Goal: Task Accomplishment & Management: Manage account settings

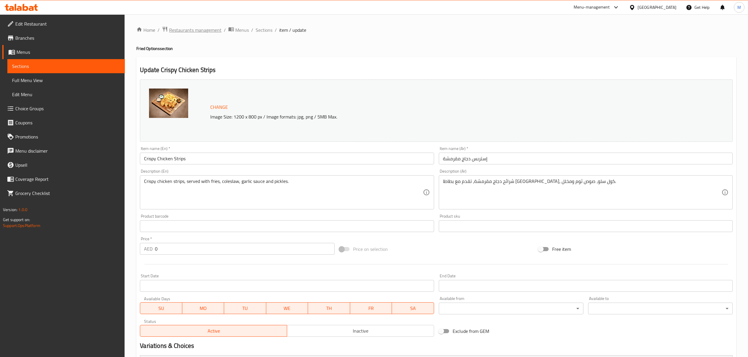
click at [207, 27] on span "Restaurants management" at bounding box center [195, 29] width 52 height 7
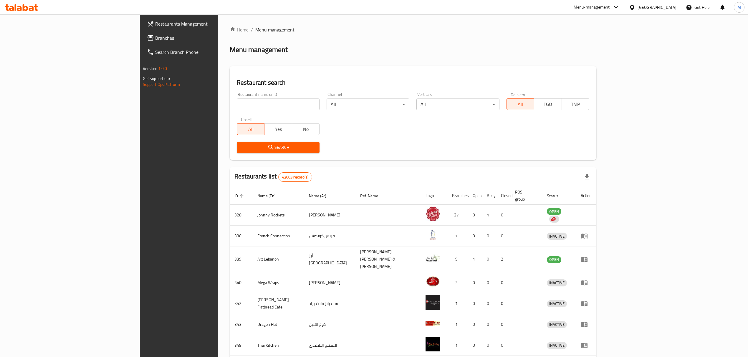
click at [230, 104] on div "Home / Menu management Menu management Restaurant search Restaurant name or ID …" at bounding box center [413, 232] width 367 height 413
click at [237, 104] on input "search" at bounding box center [278, 105] width 83 height 12
type input "dubai care"
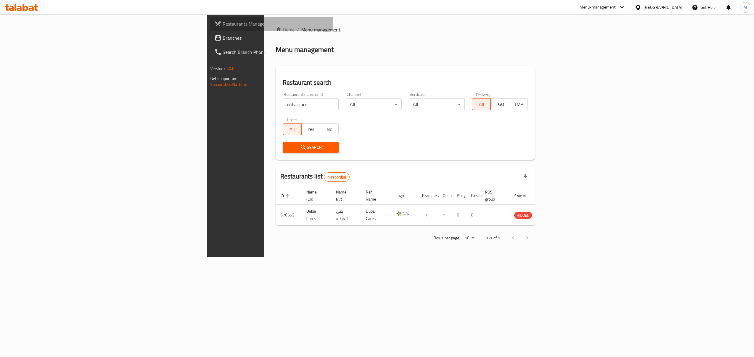
click at [223, 20] on span "Restaurants Management" at bounding box center [276, 23] width 106 height 7
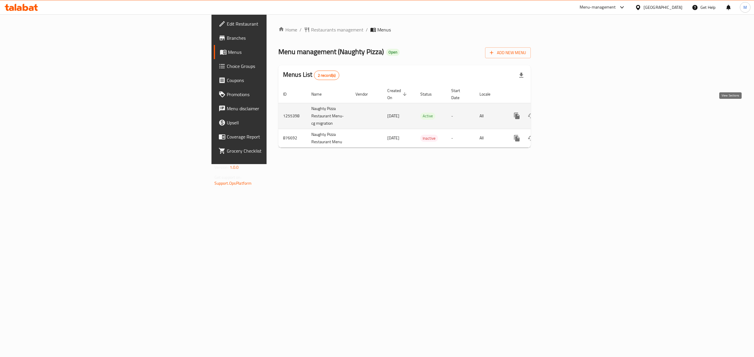
click at [566, 111] on link "enhanced table" at bounding box center [559, 116] width 14 height 14
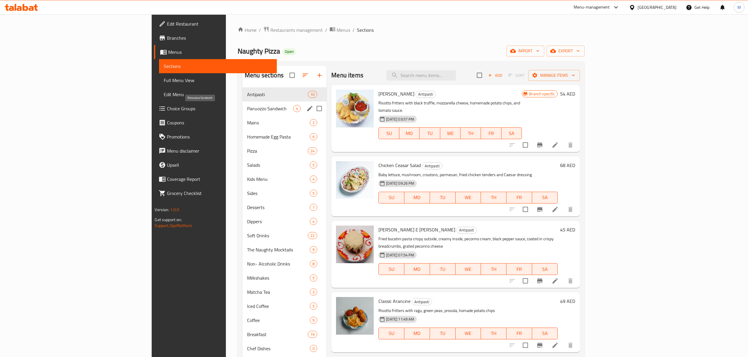
click at [247, 107] on span "Panuozzo Sandwich" at bounding box center [270, 108] width 46 height 7
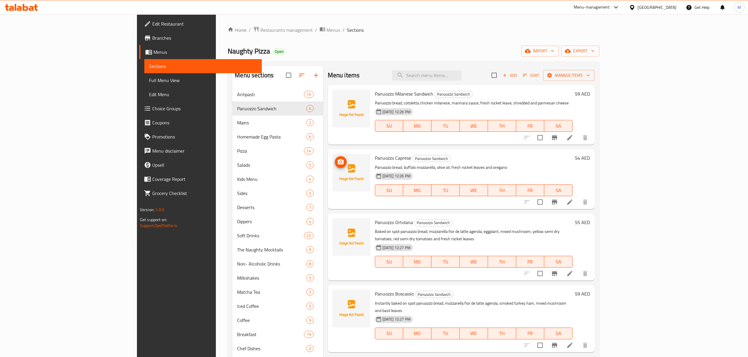
click at [338, 162] on icon "upload picture" at bounding box center [341, 161] width 6 height 5
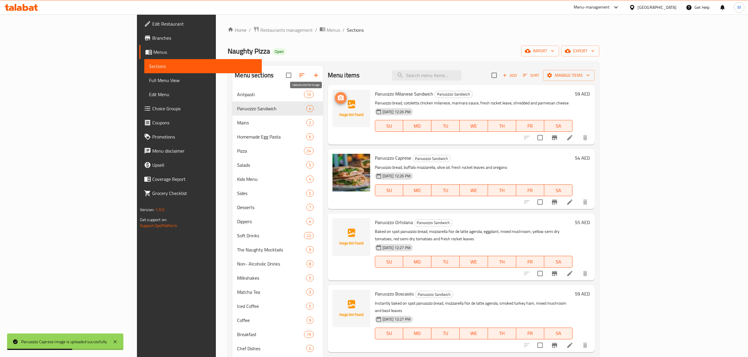
click at [337, 101] on icon "upload picture" at bounding box center [340, 98] width 7 height 7
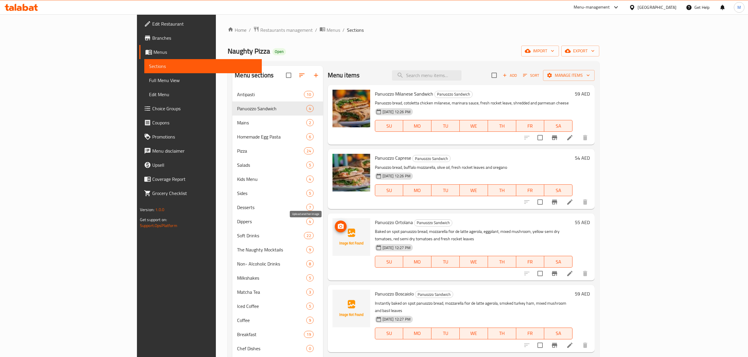
click at [338, 226] on icon "upload picture" at bounding box center [341, 226] width 6 height 5
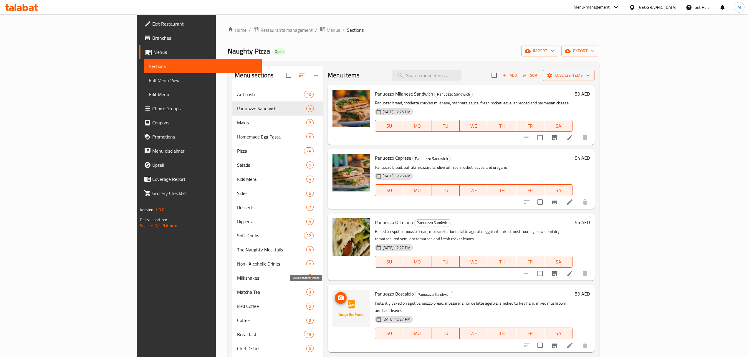
click at [338, 295] on icon "upload picture" at bounding box center [341, 297] width 6 height 5
